Goal: Task Accomplishment & Management: Manage account settings

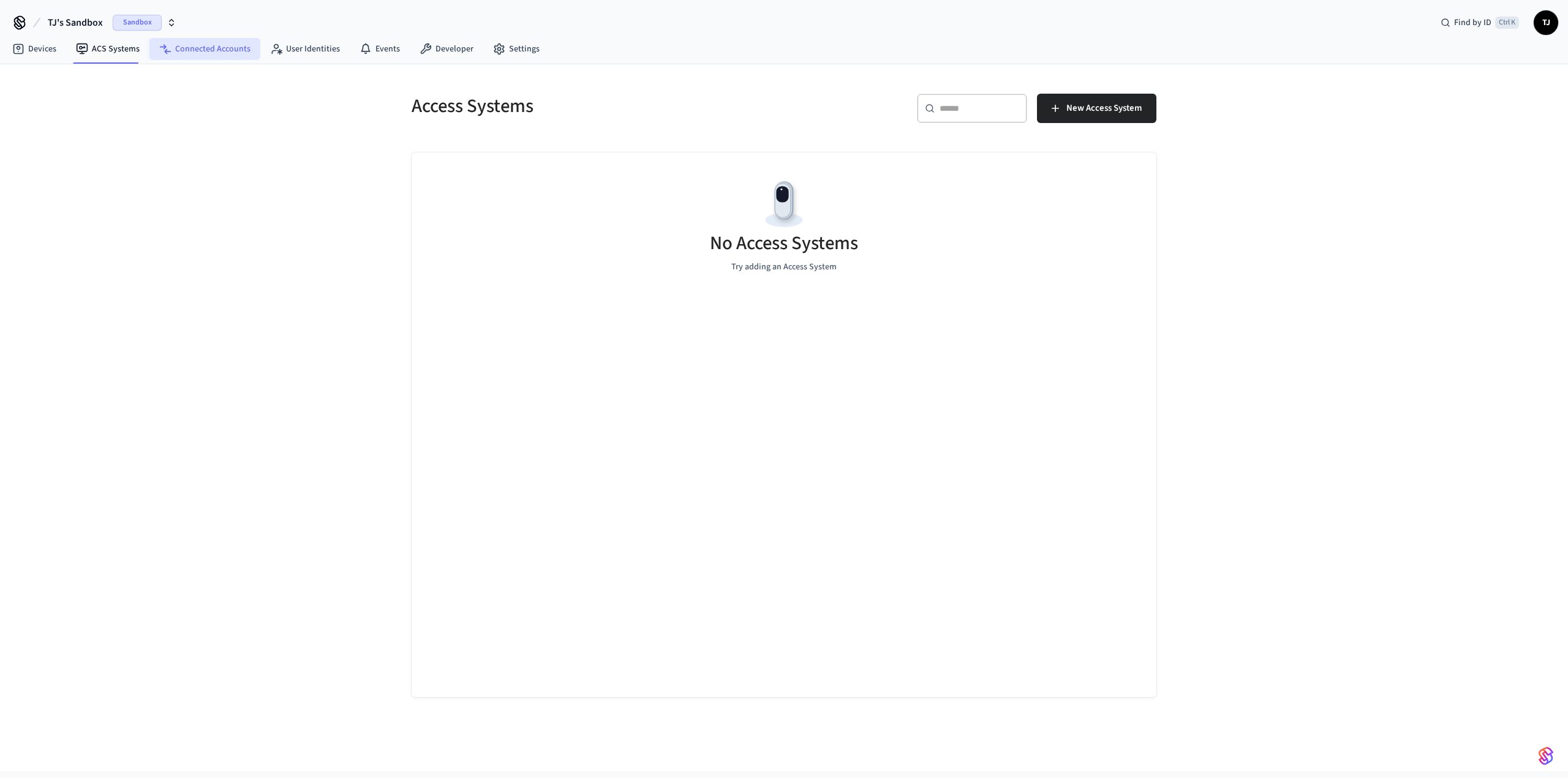
click at [215, 54] on link "Connected Accounts" at bounding box center [205, 49] width 111 height 22
click at [300, 56] on link "User Identities" at bounding box center [305, 49] width 89 height 22
click at [1105, 109] on span "New User Identity" at bounding box center [1117, 108] width 70 height 16
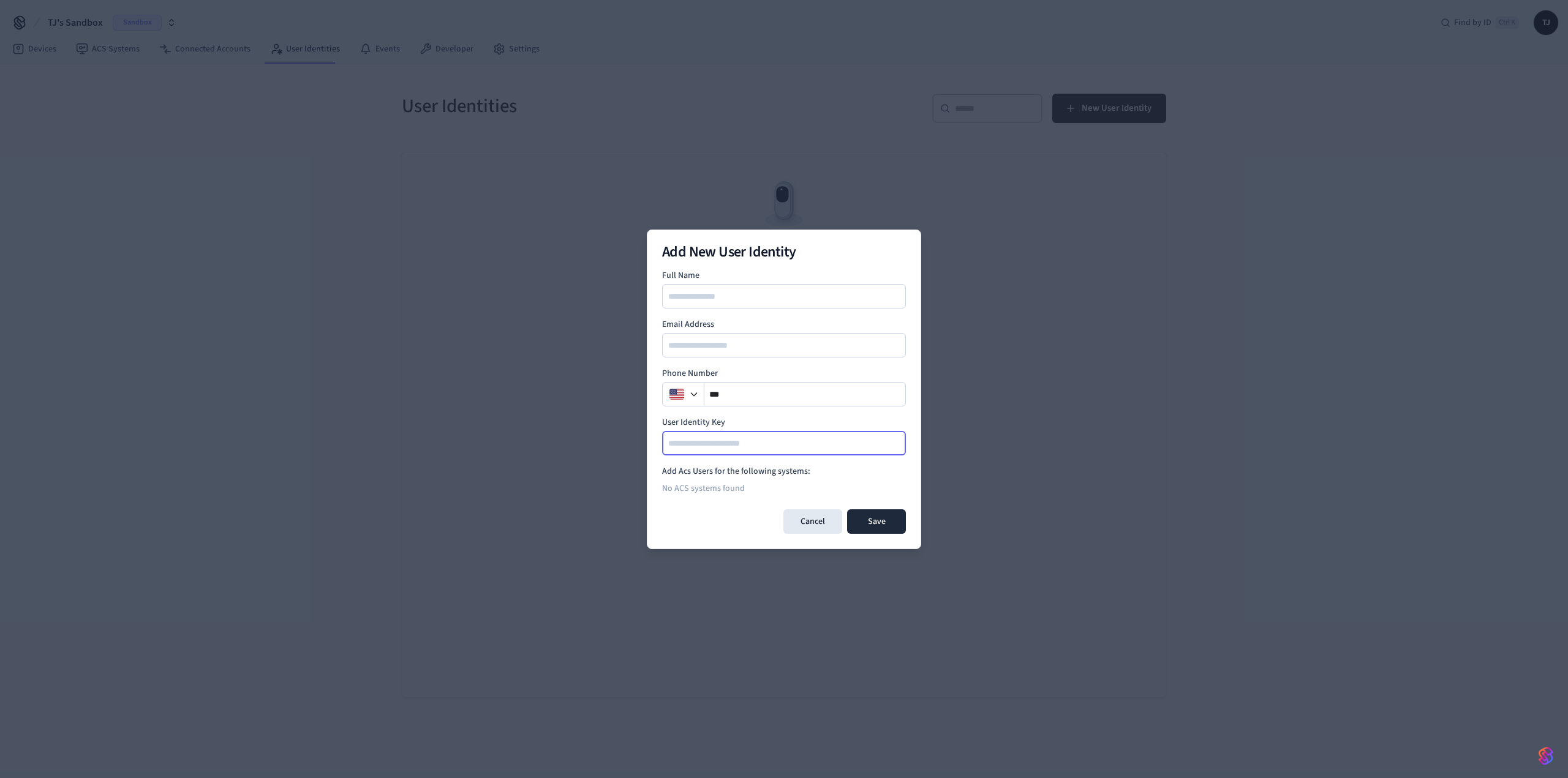
click at [760, 447] on input at bounding box center [784, 443] width 242 height 14
click at [831, 509] on button "Cancel" at bounding box center [813, 521] width 59 height 25
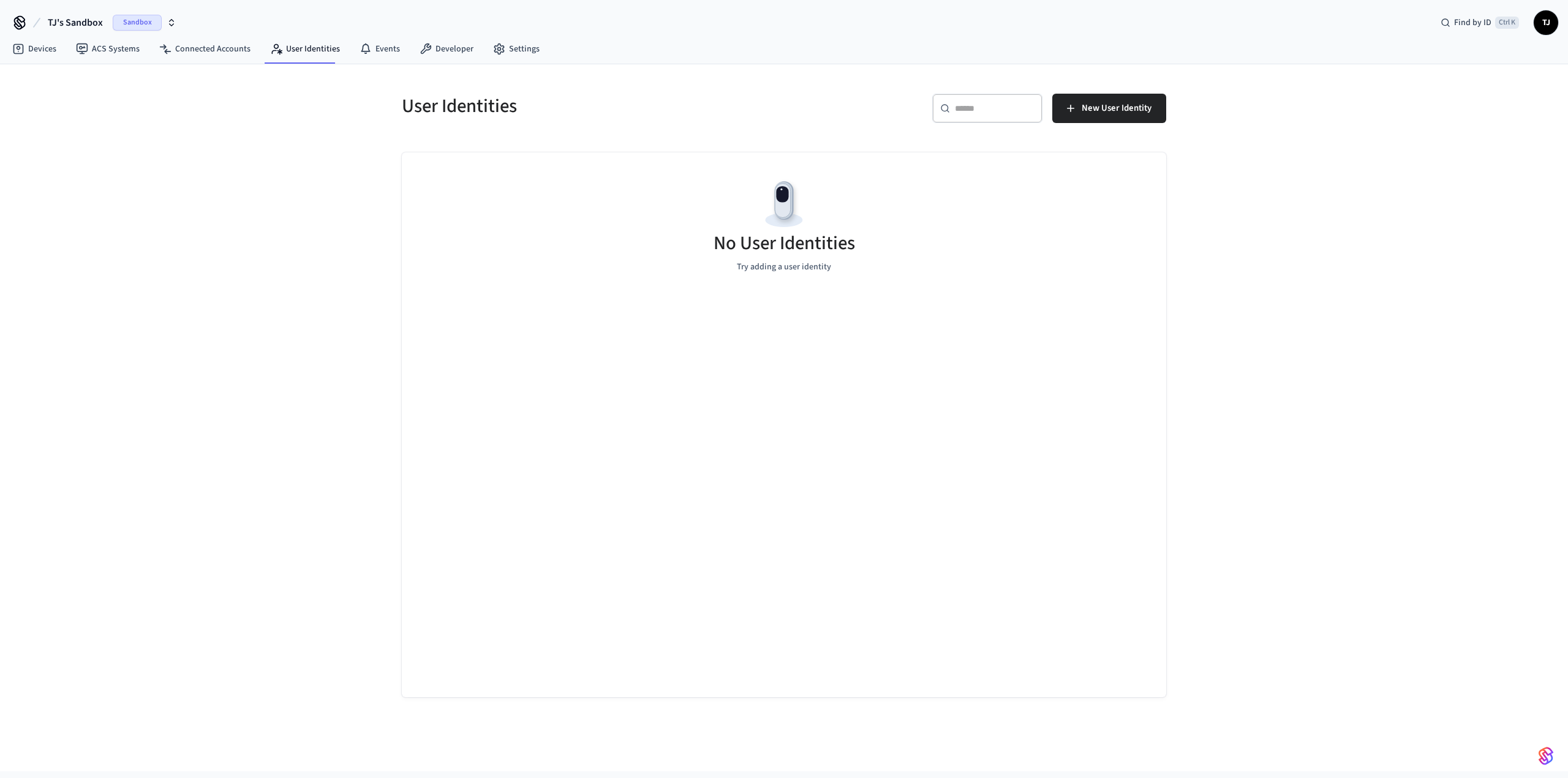
click at [31, 37] on nav "Devices ACS Systems Connected Accounts User Identities Events Developer Settings" at bounding box center [276, 49] width 547 height 28
click at [30, 45] on link "Devices" at bounding box center [34, 49] width 64 height 22
